Goal: Transaction & Acquisition: Purchase product/service

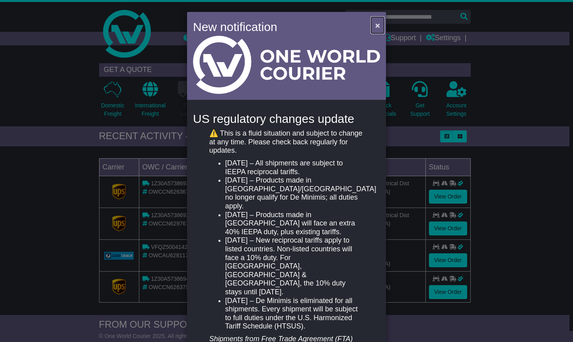
click at [377, 24] on span "×" at bounding box center [378, 25] width 5 height 9
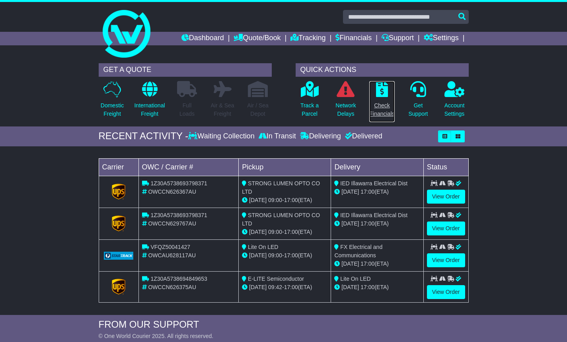
click at [379, 113] on p "Check Financials" at bounding box center [382, 110] width 25 height 17
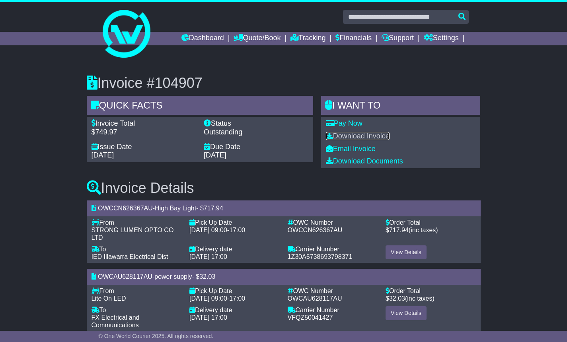
click at [353, 139] on link "Download Invoice" at bounding box center [358, 136] width 64 height 8
click at [524, 159] on div "Invoice #104907 Quick Facts Invoice Total $749.97 Status Outstanding Issue Date…" at bounding box center [283, 200] width 567 height 283
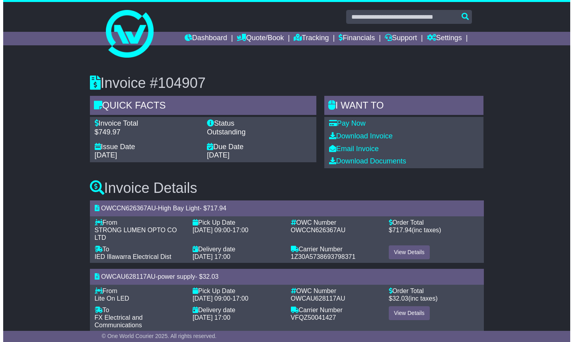
scroll to position [16, 0]
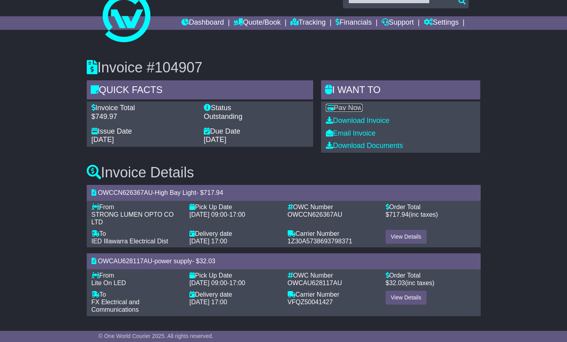
click at [357, 108] on link "Pay Now" at bounding box center [344, 108] width 37 height 8
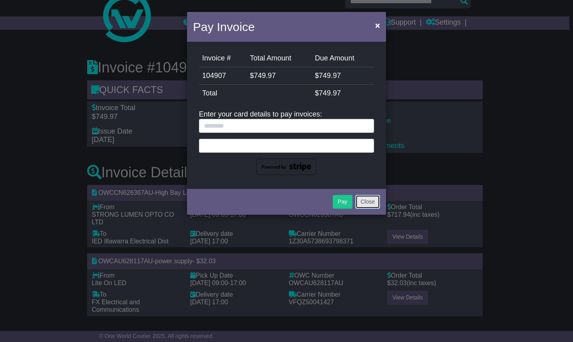
click at [364, 203] on button "Close" at bounding box center [368, 202] width 25 height 14
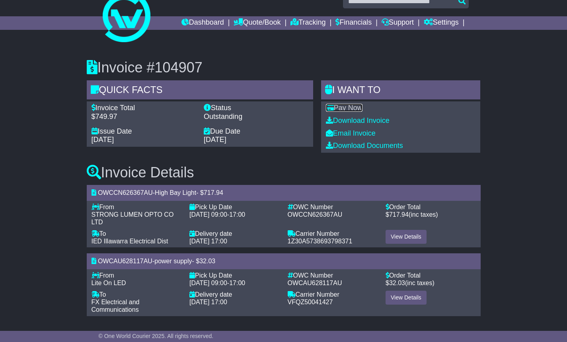
click at [360, 108] on link "Pay Now" at bounding box center [344, 108] width 37 height 8
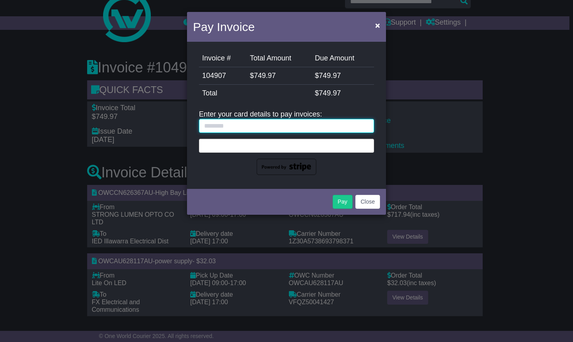
click at [318, 129] on input "text" at bounding box center [286, 126] width 175 height 14
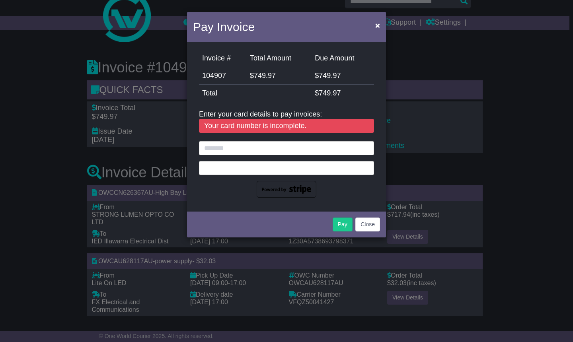
click at [242, 171] on div at bounding box center [286, 168] width 175 height 14
click at [214, 162] on div at bounding box center [286, 168] width 175 height 14
click at [224, 145] on input "text" at bounding box center [286, 148] width 175 height 14
type input "**********"
click at [368, 226] on button "Close" at bounding box center [368, 225] width 25 height 14
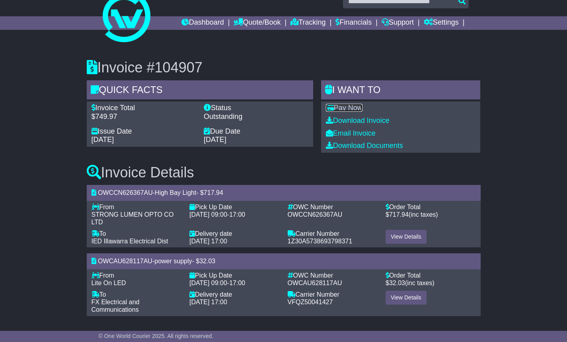
click at [344, 108] on link "Pay Now" at bounding box center [344, 108] width 37 height 8
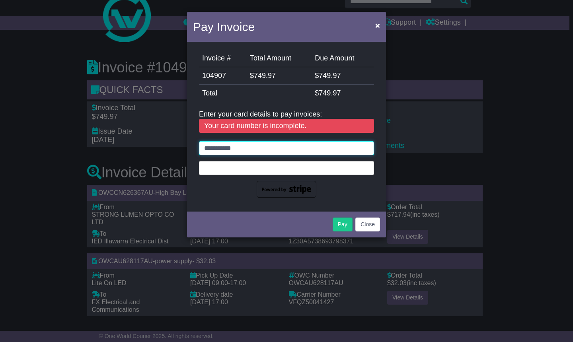
click at [271, 148] on input "**********" at bounding box center [286, 148] width 175 height 14
click at [267, 125] on div "Your card number is incomplete." at bounding box center [286, 126] width 175 height 14
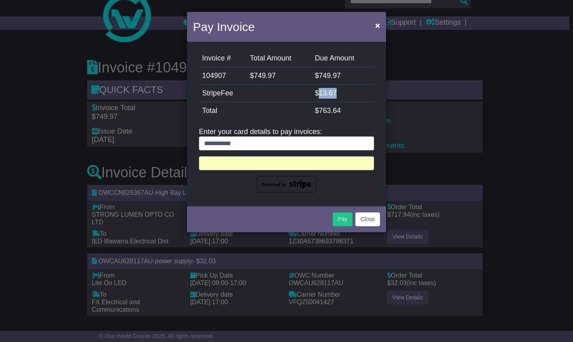
drag, startPoint x: 339, startPoint y: 92, endPoint x: 320, endPoint y: 93, distance: 19.1
click at [320, 93] on td "$ 13.67" at bounding box center [343, 94] width 63 height 18
copy span "13.67"
click at [341, 223] on button "Pay" at bounding box center [343, 220] width 20 height 14
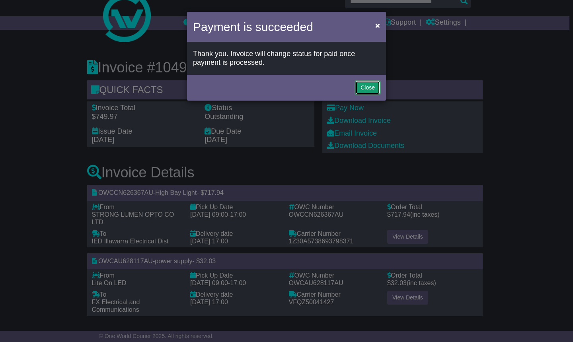
click at [363, 85] on button "Close" at bounding box center [368, 88] width 25 height 14
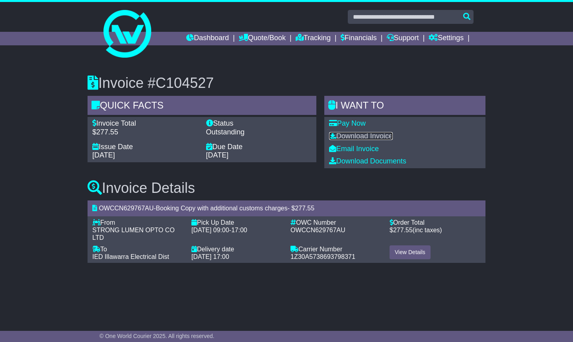
click at [358, 136] on link "Download Invoice" at bounding box center [361, 136] width 64 height 8
click at [354, 120] on link "Pay Now" at bounding box center [347, 123] width 37 height 8
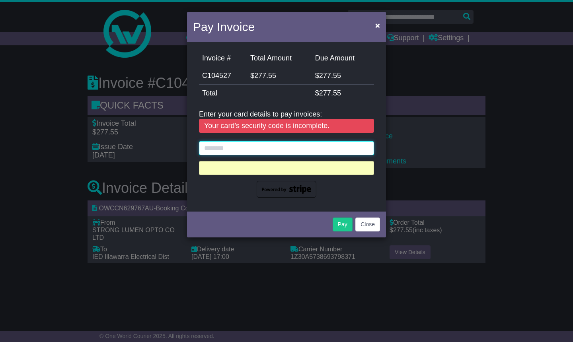
click at [295, 149] on input "text" at bounding box center [286, 148] width 175 height 14
type input "**********"
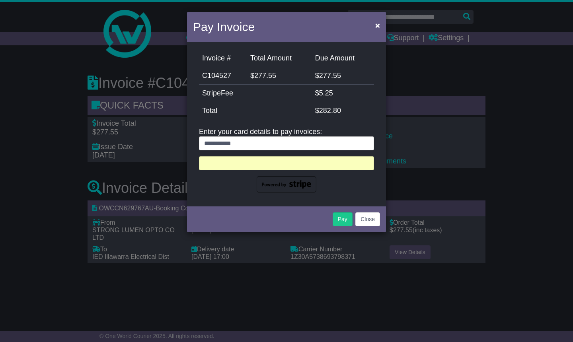
click at [301, 207] on div "Pay Close" at bounding box center [286, 219] width 199 height 28
drag, startPoint x: 333, startPoint y: 92, endPoint x: 316, endPoint y: 96, distance: 16.7
click at [316, 96] on td "$ 5.25" at bounding box center [343, 94] width 62 height 18
copy td "$ 5.25"
click at [345, 221] on button "Pay" at bounding box center [343, 220] width 20 height 14
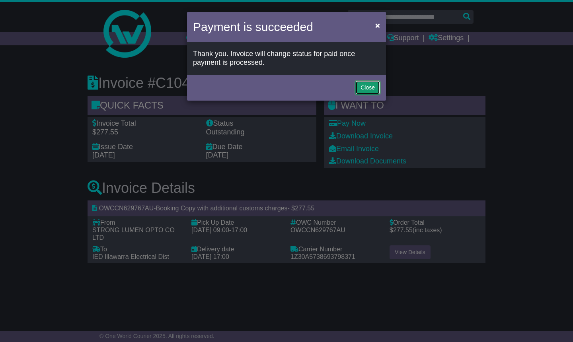
click at [365, 84] on button "Close" at bounding box center [368, 88] width 25 height 14
